Goal: Task Accomplishment & Management: Use online tool/utility

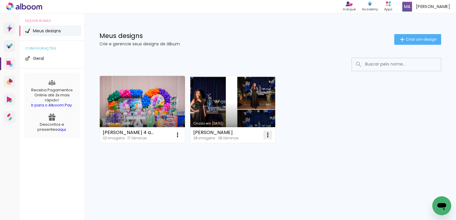
click at [265, 133] on iron-icon at bounding box center [267, 134] width 7 height 7
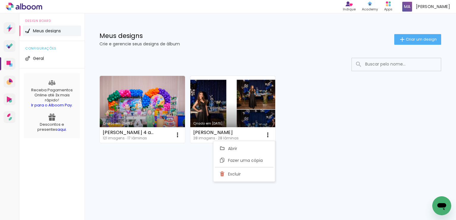
click at [301, 132] on div "Criado em 12/09/25 Nicolas 4 anos 121 imagens ∙ 17 lâminas Abrir Fazer uma cópi…" at bounding box center [270, 109] width 347 height 72
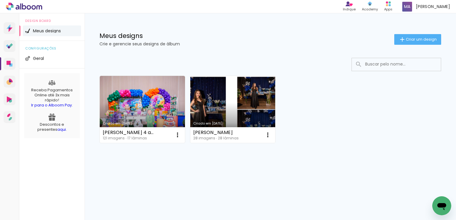
click at [261, 117] on link "Criado em 11/09/25" at bounding box center [232, 109] width 85 height 67
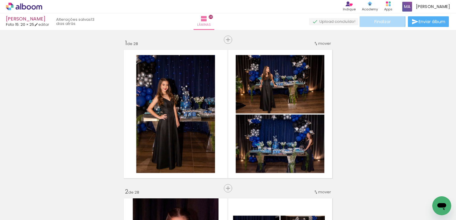
click at [374, 21] on span "Finalizar" at bounding box center [382, 22] width 16 height 4
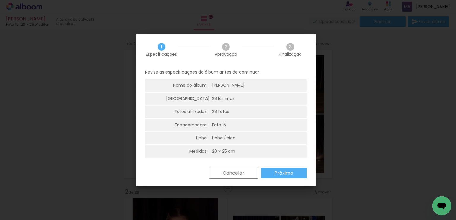
click at [0, 0] on slot "Próximo" at bounding box center [0, 0] width 0 height 0
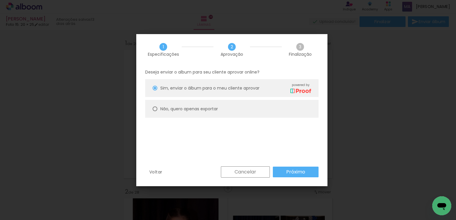
click at [0, 0] on slot "Não, quero apenas exportar" at bounding box center [0, 0] width 0 height 0
type paper-radio-button "on"
click at [302, 176] on paper-button "Próximo" at bounding box center [296, 172] width 46 height 11
type input "Alta, 300 DPI"
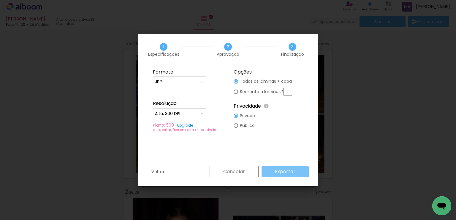
click at [302, 174] on paper-button "Exportar" at bounding box center [284, 172] width 47 height 11
